Goal: Task Accomplishment & Management: Manage account settings

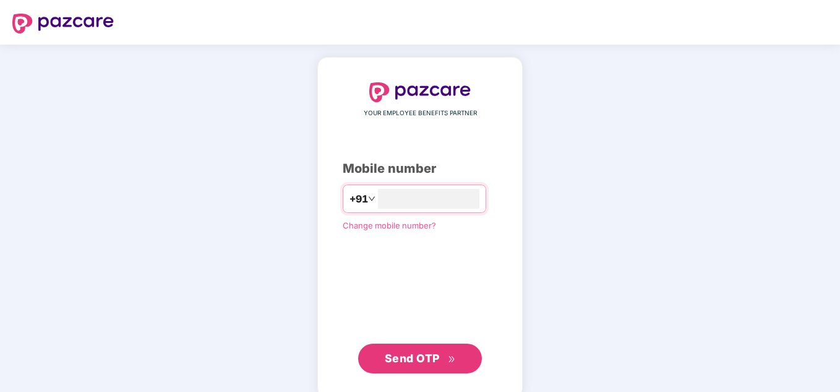
type input "**********"
click at [432, 364] on span "Send OTP" at bounding box center [420, 357] width 71 height 17
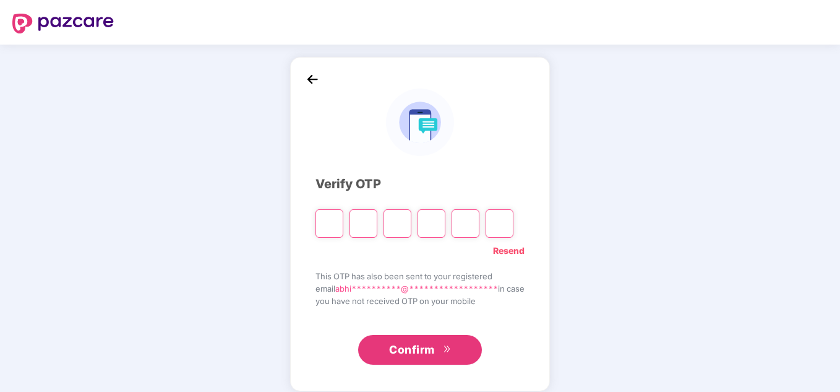
type input "*"
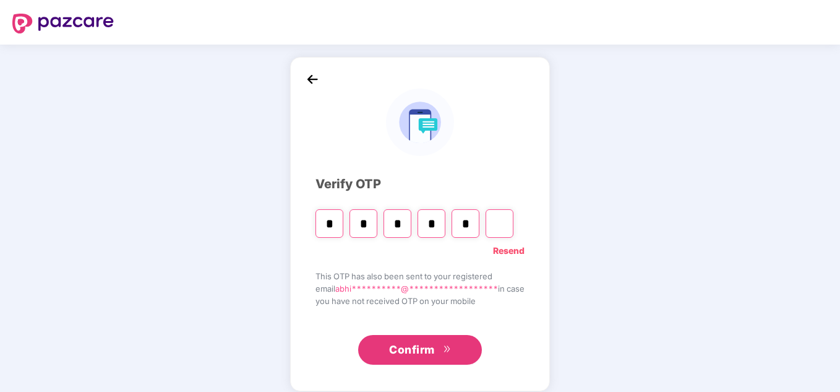
type input "*"
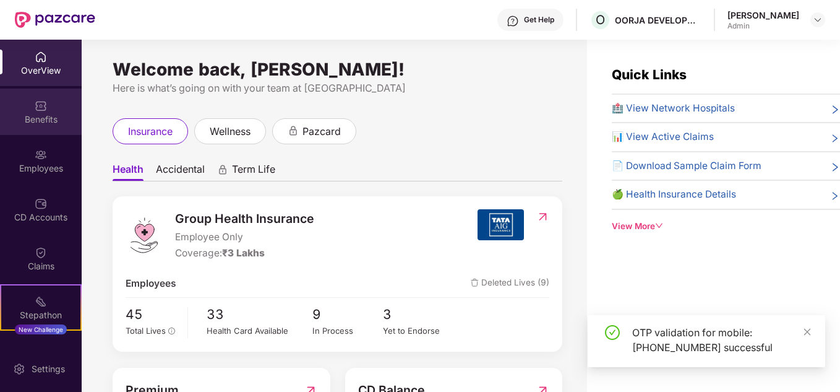
click at [44, 116] on div "Benefits" at bounding box center [41, 119] width 82 height 12
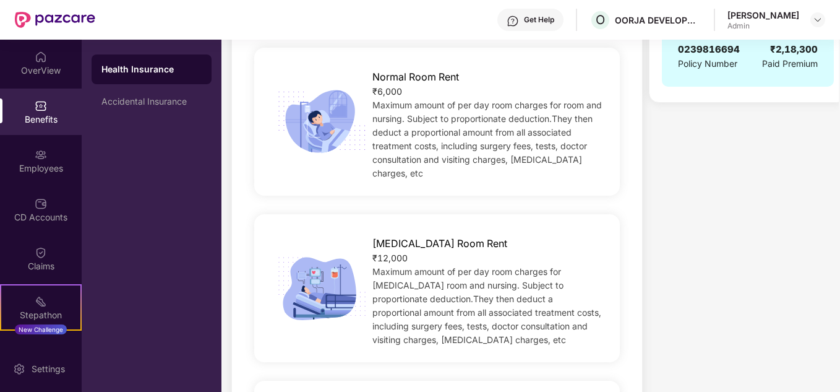
scroll to position [370, 0]
click at [27, 175] on div "Employees" at bounding box center [41, 160] width 82 height 46
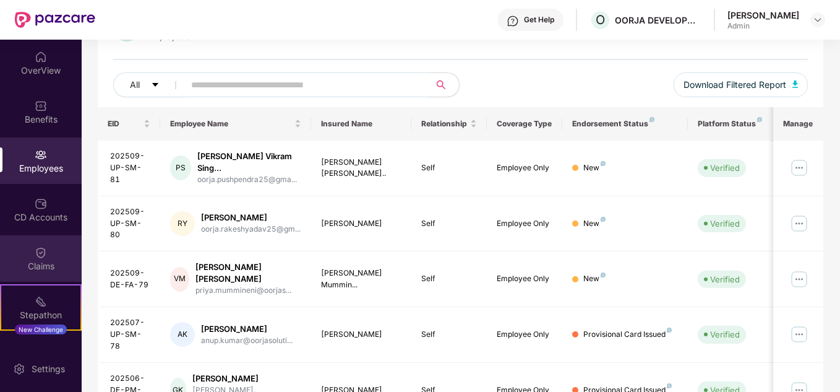
scroll to position [370, 0]
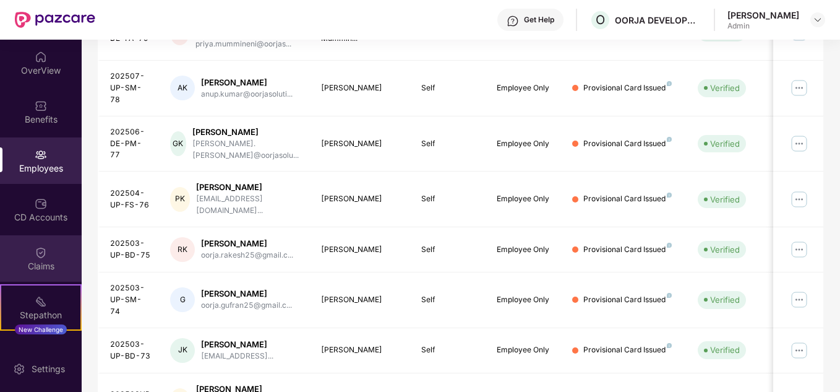
click at [35, 260] on div "Claims" at bounding box center [41, 266] width 82 height 12
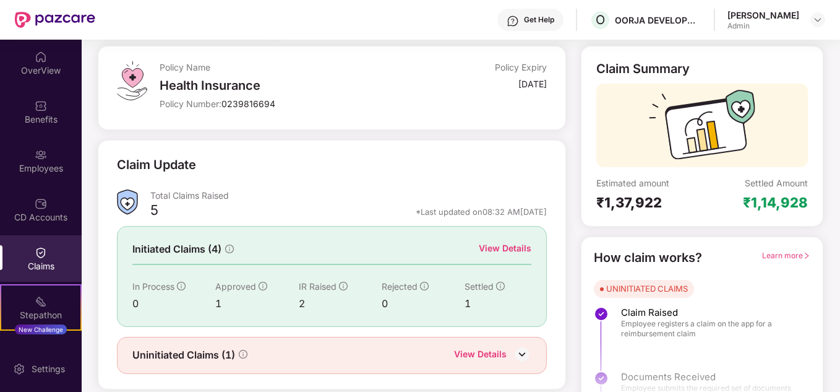
scroll to position [93, 0]
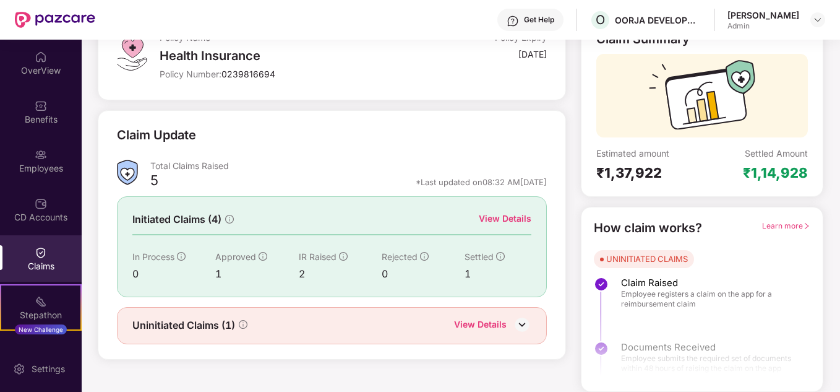
click at [502, 220] on div "View Details" at bounding box center [505, 219] width 53 height 14
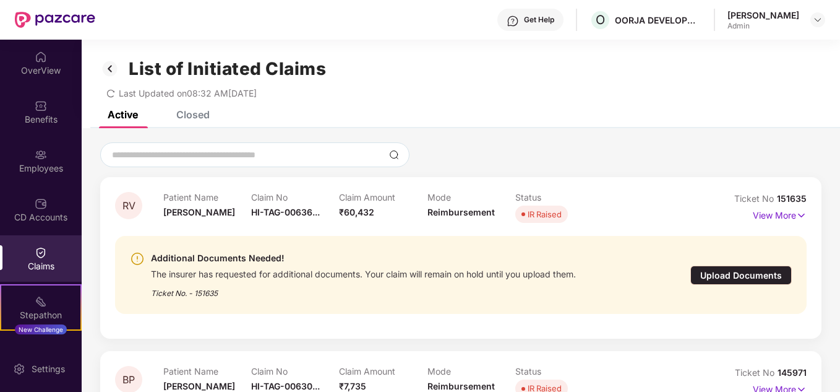
click at [203, 116] on div "Closed" at bounding box center [192, 114] width 33 height 12
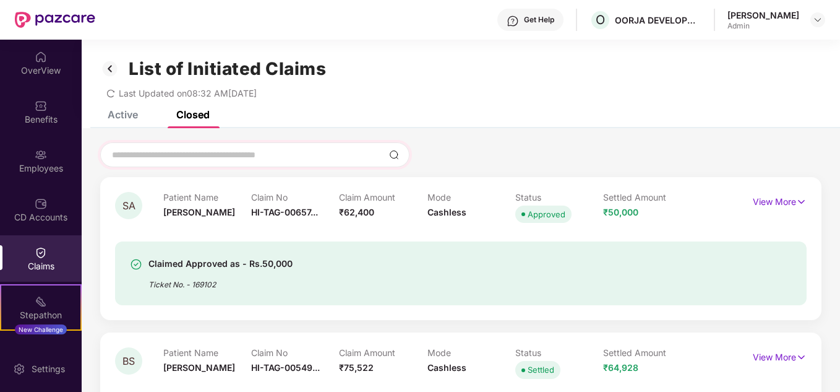
click at [295, 163] on div at bounding box center [254, 154] width 309 height 25
click at [302, 157] on input at bounding box center [247, 154] width 273 height 13
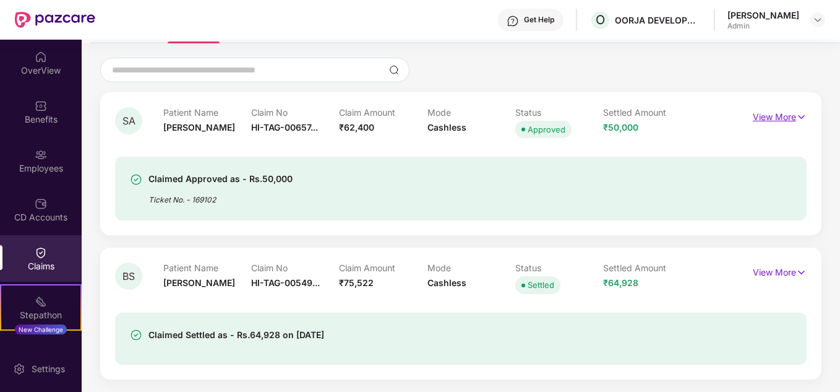
click at [802, 121] on img at bounding box center [801, 117] width 11 height 14
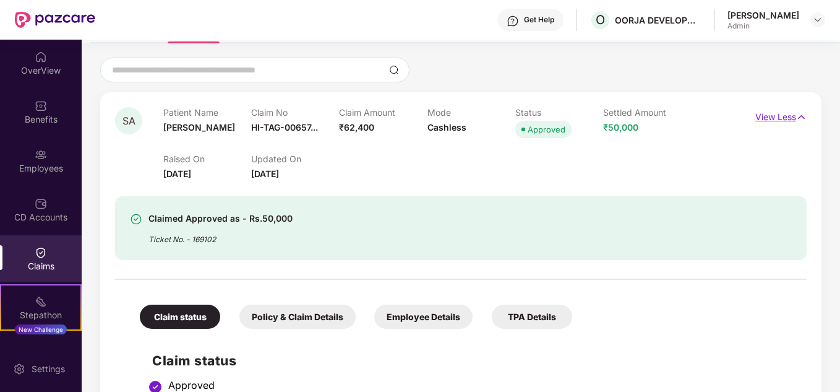
click at [802, 121] on img at bounding box center [801, 117] width 11 height 14
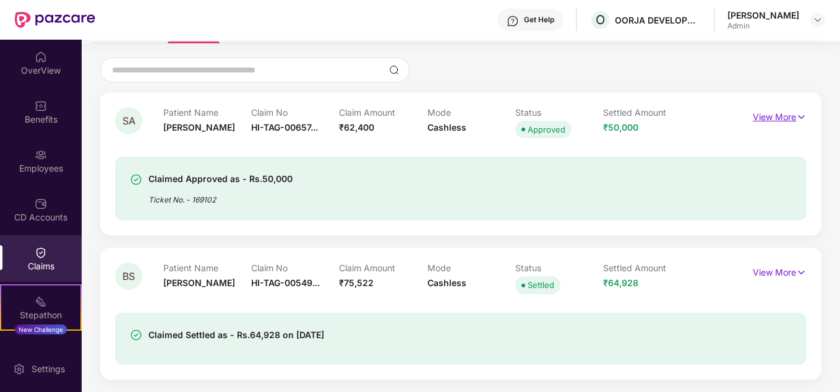
click at [802, 121] on img at bounding box center [801, 117] width 11 height 14
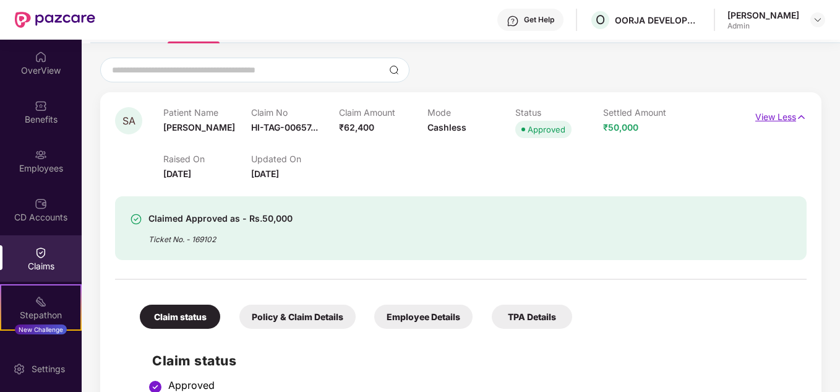
click at [802, 121] on img at bounding box center [801, 117] width 11 height 14
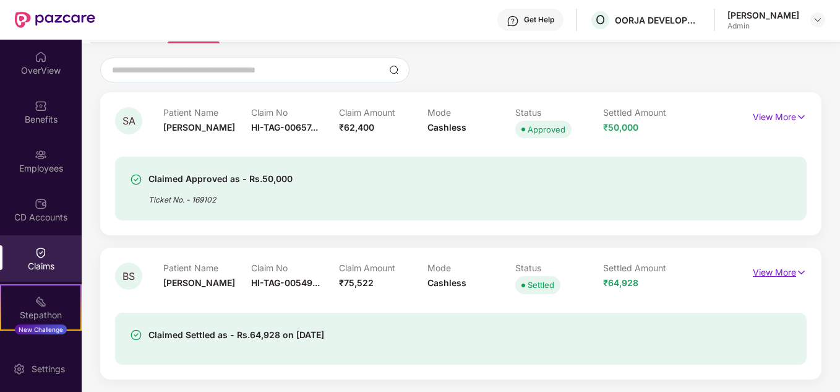
click at [786, 272] on p "View More" at bounding box center [780, 270] width 54 height 17
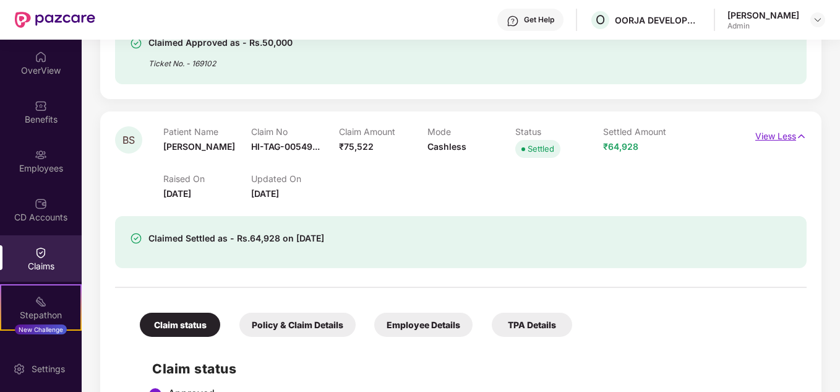
scroll to position [244, 0]
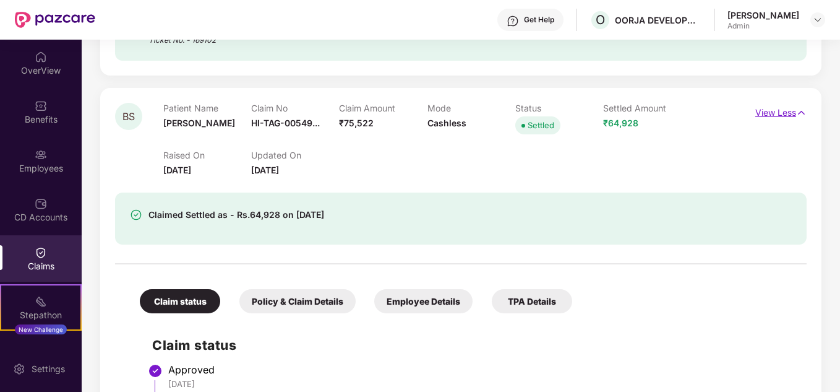
click at [768, 114] on p "View Less" at bounding box center [780, 111] width 51 height 17
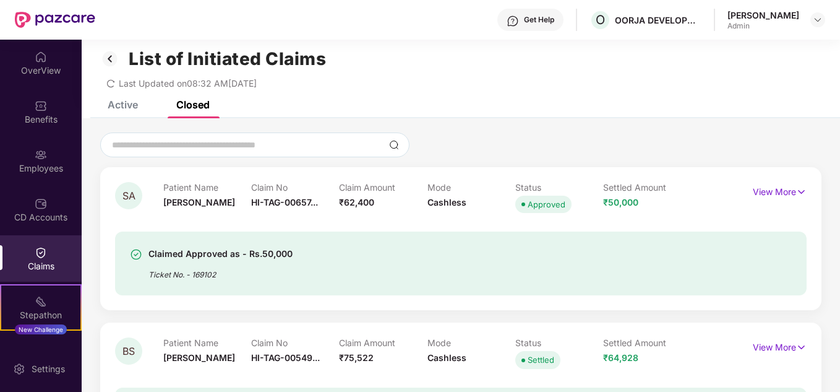
scroll to position [6, 0]
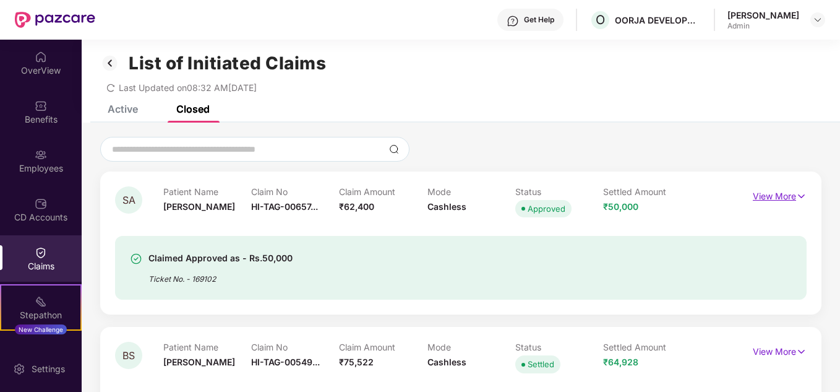
click at [798, 195] on img at bounding box center [801, 196] width 11 height 14
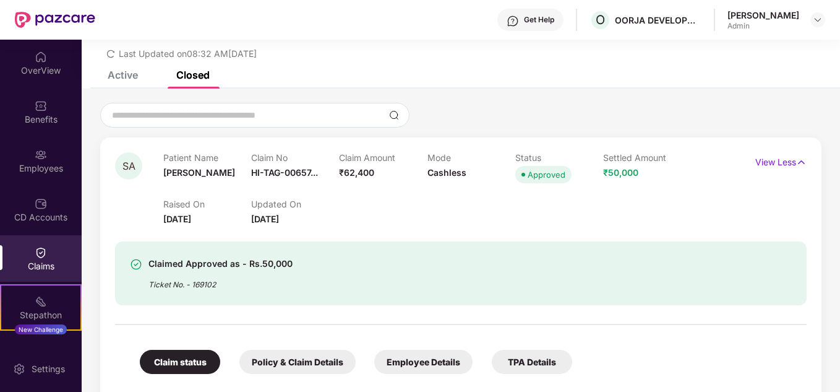
scroll to position [38, 0]
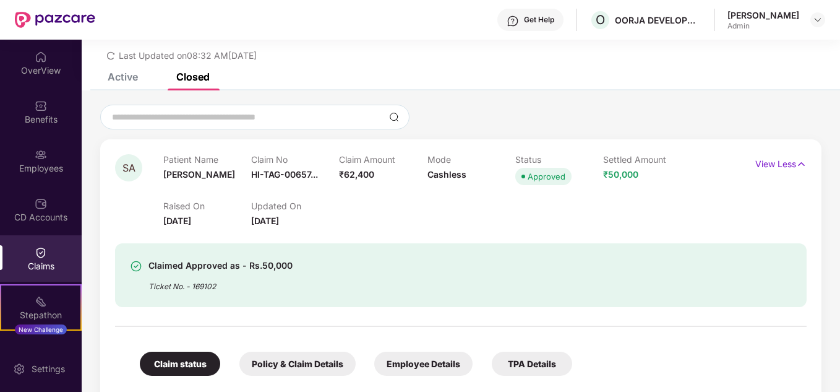
click at [131, 80] on div "Active" at bounding box center [123, 77] width 30 height 12
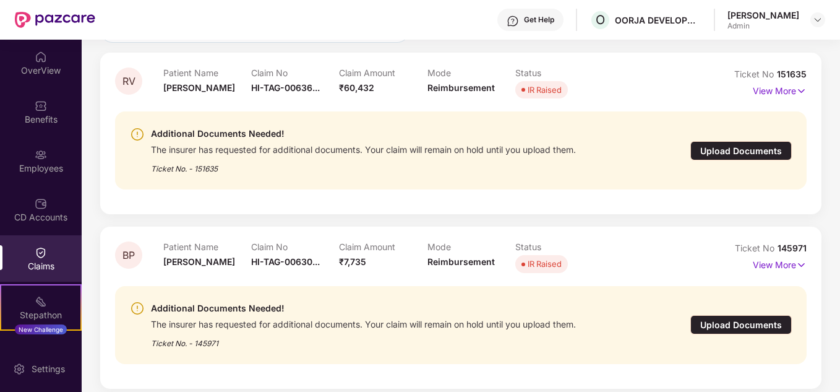
scroll to position [0, 0]
